Goal: Navigation & Orientation: Go to known website

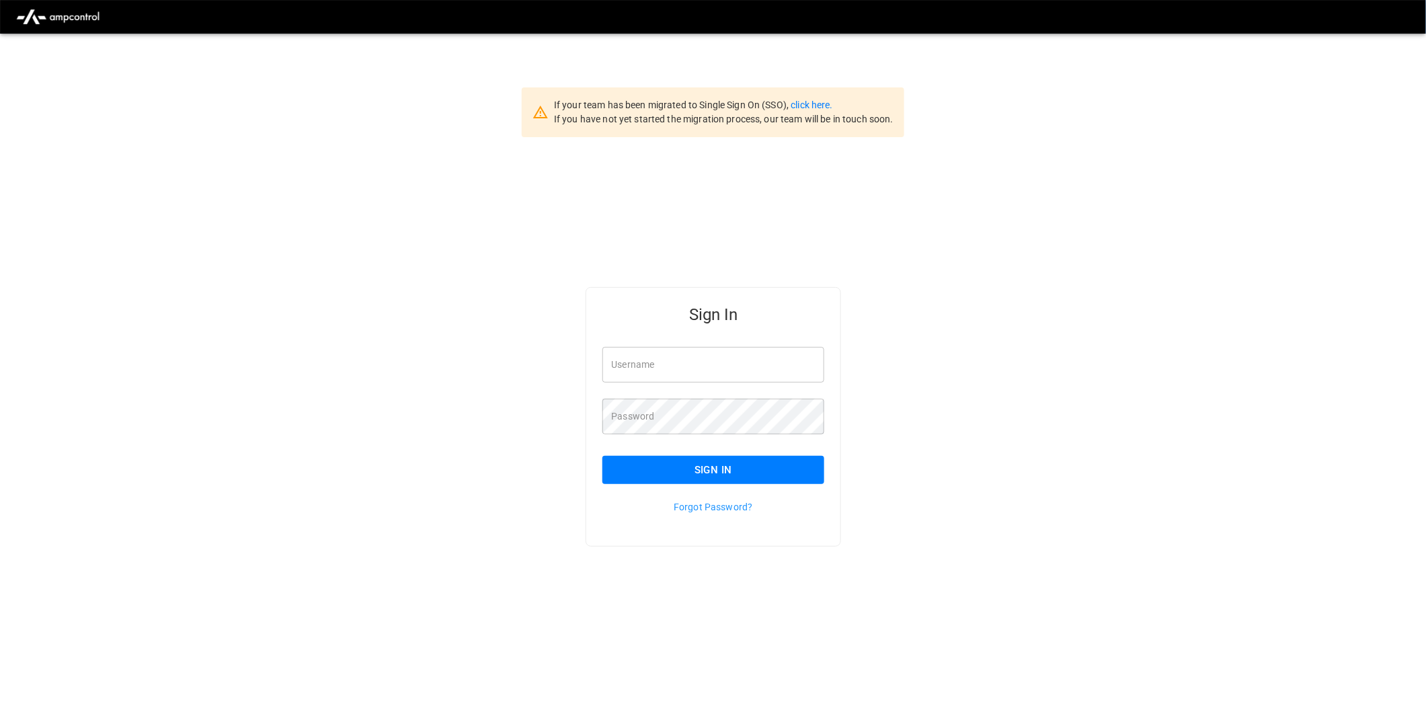
type input "**********"
click at [703, 467] on button "Sign In" at bounding box center [713, 470] width 223 height 28
